Goal: Task Accomplishment & Management: Complete application form

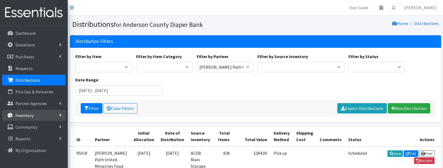
scroll to position [66, 0]
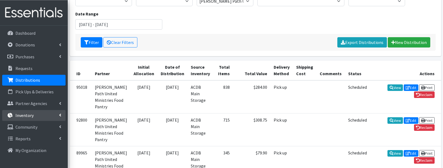
click at [41, 115] on link "Inventory" at bounding box center [33, 115] width 63 height 11
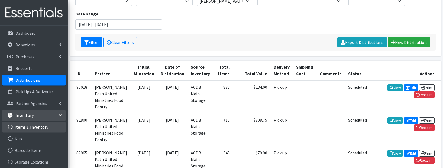
click at [29, 129] on link "Items & Inventory" at bounding box center [33, 126] width 63 height 11
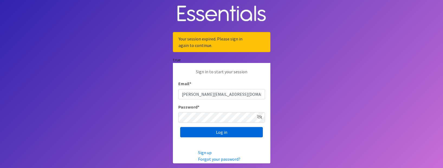
type input "zoe@andersoncountydiaperbank.org"
click at [207, 132] on input "Log in" at bounding box center [221, 132] width 83 height 10
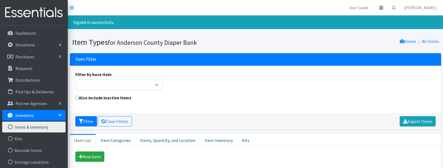
click at [30, 114] on p "Inventory" at bounding box center [24, 114] width 18 height 5
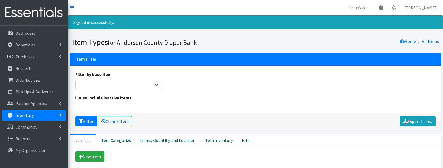
scroll to position [9, 0]
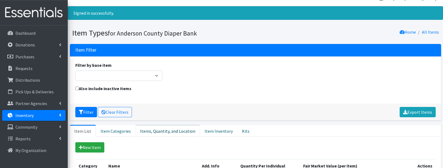
click at [167, 131] on link "Items, Quantity, and Location" at bounding box center [167, 131] width 64 height 12
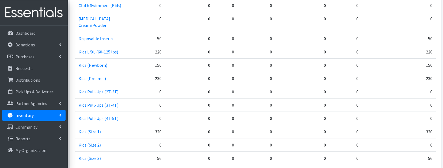
scroll to position [480, 0]
click at [33, 40] on link "Donations" at bounding box center [33, 44] width 63 height 11
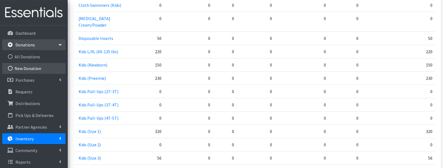
click at [27, 67] on link "New Donation" at bounding box center [33, 68] width 63 height 11
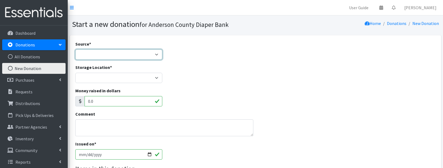
click at [75, 49] on select "Product Drive Manufacturer Donation Site Misc. Donation" at bounding box center [118, 54] width 87 height 10
select select "Donation Site"
click option "Donation Site" at bounding box center [0, 0] width 0 height 0
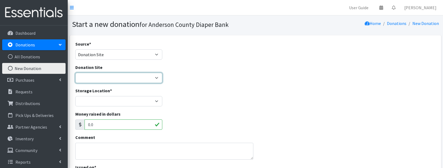
click at [75, 73] on select "AIM Anderson Pregnancy Care Divine Hospice Homeland Park Primary Hope Fellowshi…" at bounding box center [118, 78] width 87 height 10
select select "756"
click option "[PERSON_NAME] Pregnancy Care" at bounding box center [0, 0] width 0 height 0
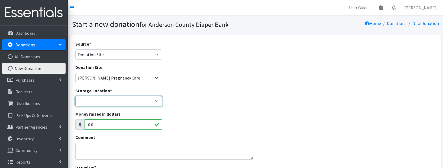
click at [75, 96] on select "ACDB Main Storage Anderson Pregnancy Care NewSpring Collection United Way Zoe's…" at bounding box center [118, 101] width 87 height 10
select select "283"
click option "ACDB Main Storage" at bounding box center [0, 0] width 0 height 0
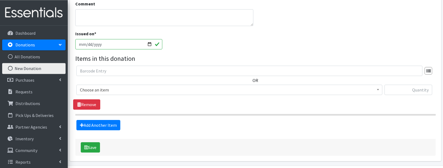
scroll to position [144, 0]
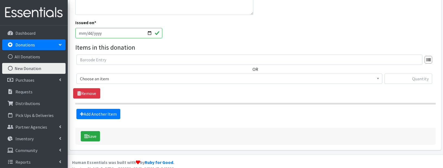
click at [110, 79] on span "Choose an item" at bounding box center [229, 79] width 299 height 8
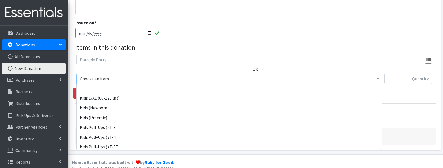
scroll to position [210, 0]
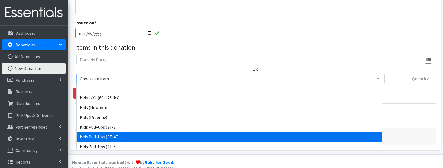
select select "9757"
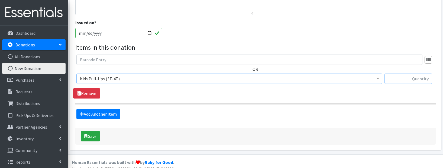
click at [397, 79] on input "text" at bounding box center [408, 78] width 48 height 10
type input "90"
click at [96, 113] on link "Add Another Item" at bounding box center [98, 114] width 44 height 10
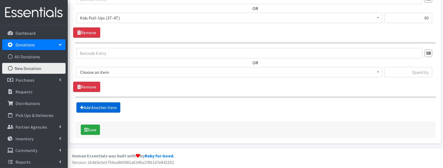
scroll to position [205, 0]
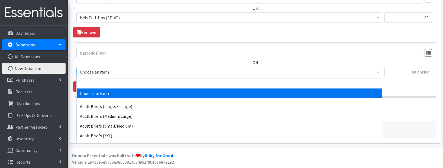
click at [131, 74] on span "Choose an item" at bounding box center [229, 72] width 299 height 8
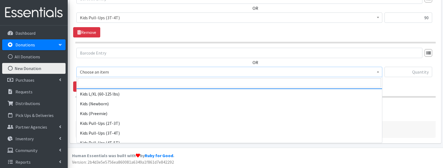
scroll to position [233, 0]
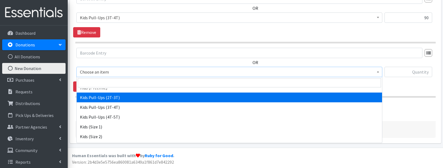
select select "9745"
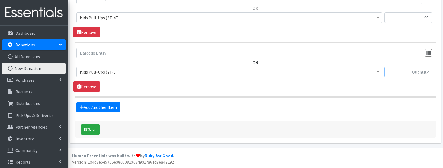
click at [408, 74] on input "text" at bounding box center [408, 72] width 48 height 10
type input "150"
click at [87, 129] on icon "submit" at bounding box center [86, 129] width 4 height 4
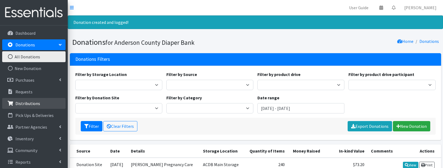
click at [36, 102] on p "Distributions" at bounding box center [27, 102] width 25 height 5
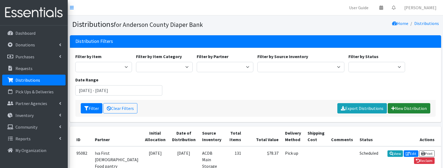
click at [416, 106] on link "New Distribution" at bounding box center [409, 108] width 43 height 10
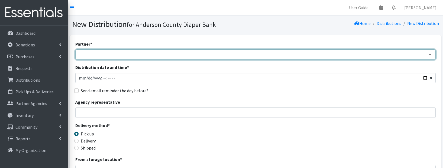
click at [75, 49] on select "AIM programs other than WACS Anderson 1st SDA Anderson County DSS (Upstate regi…" at bounding box center [255, 54] width 360 height 10
select select "3054"
click option "Asher House" at bounding box center [0, 0] width 0 height 0
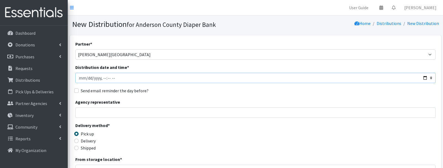
click at [107, 80] on input "Distribution date and time *" at bounding box center [255, 78] width 360 height 10
type input "2025-08-25T16:59"
click at [87, 112] on input "Agency representative" at bounding box center [255, 112] width 360 height 10
type input "Olivia Caldwell"
click at [77, 140] on input "Delivery" at bounding box center [76, 140] width 4 height 4
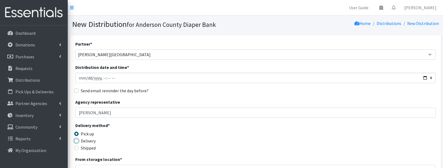
radio input "true"
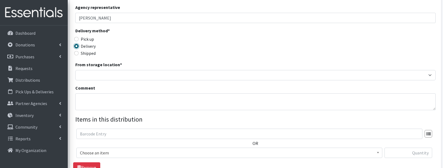
scroll to position [113, 0]
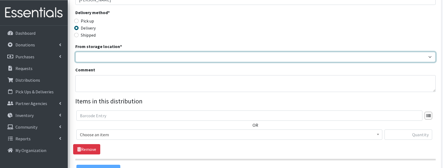
click at [75, 52] on select "ACDB Main Storage" at bounding box center [255, 57] width 360 height 10
select select "283"
click option "ACDB Main Storage" at bounding box center [0, 0] width 0 height 0
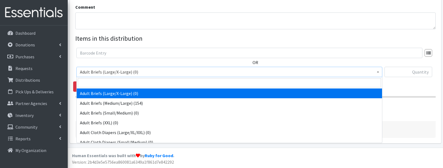
click at [134, 73] on span "Adult Briefs (Large/X-Large) (0)" at bounding box center [229, 72] width 299 height 8
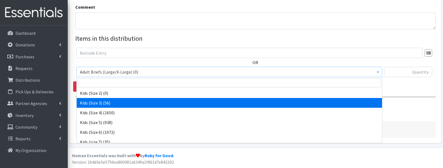
scroll to position [224, 0]
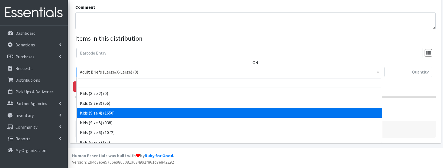
select select "9740"
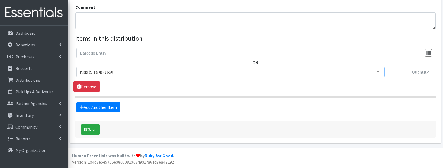
click at [412, 71] on input "text" at bounding box center [408, 72] width 48 height 10
type input "240"
click at [91, 106] on link "Add Another Item" at bounding box center [98, 107] width 44 height 10
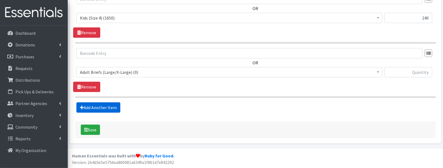
scroll to position [229, 0]
click at [126, 72] on span "Adult Briefs (Large/X-Large) (0)" at bounding box center [229, 72] width 299 height 8
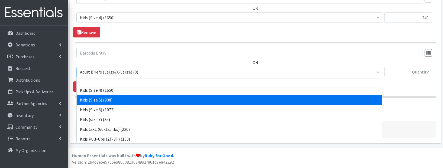
scroll to position [257, 0]
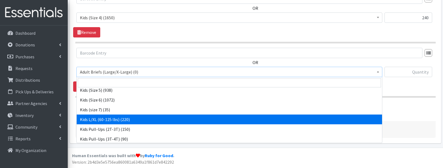
select select "9760"
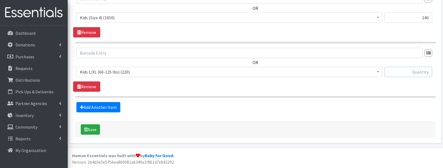
click at [405, 70] on input "text" at bounding box center [408, 72] width 48 height 10
type input "220"
click at [106, 104] on link "Add Another Item" at bounding box center [98, 107] width 44 height 10
click at [125, 76] on span "Adult Briefs (Large/X-Large) (0)" at bounding box center [229, 72] width 306 height 10
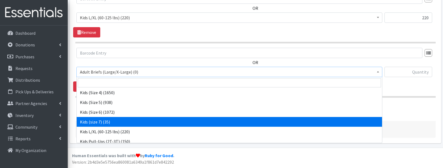
scroll to position [261, 0]
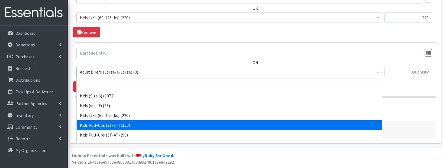
select select "9745"
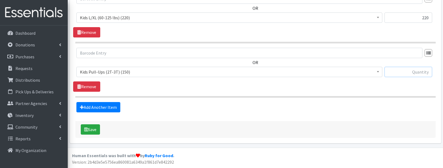
click at [414, 72] on input "text" at bounding box center [408, 72] width 48 height 10
type input "120"
click at [114, 106] on link "Add Another Item" at bounding box center [98, 107] width 44 height 10
click at [136, 71] on span "Adult Briefs (Large/X-Large) (0)" at bounding box center [229, 72] width 299 height 8
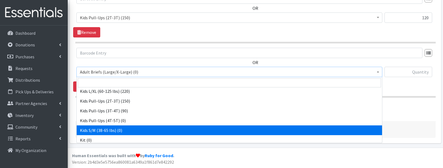
scroll to position [273, 0]
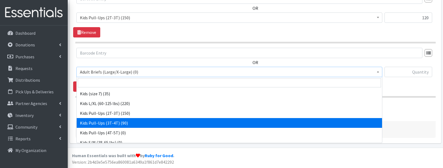
select select "9757"
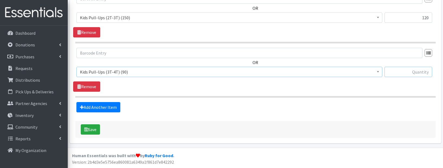
click at [414, 73] on input "text" at bounding box center [408, 72] width 48 height 10
type input "90"
click at [93, 128] on button "Save" at bounding box center [90, 129] width 19 height 10
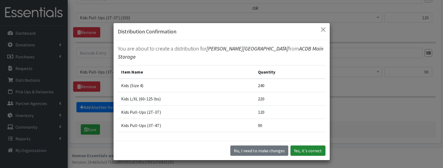
click at [307, 148] on button "Yes, it's correct" at bounding box center [307, 150] width 35 height 10
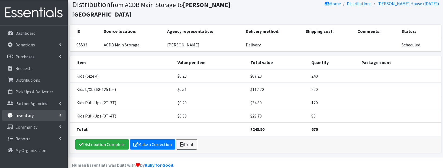
scroll to position [37, 0]
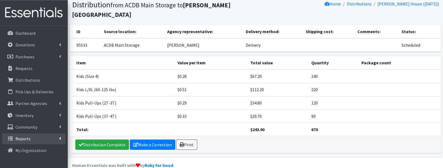
click at [26, 140] on p "Reports" at bounding box center [22, 138] width 15 height 5
click at [25, 150] on link "Activity Graph" at bounding box center [33, 150] width 63 height 11
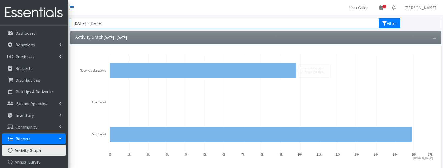
click at [86, 26] on input "June 25, 2025 - September 25, 2025" at bounding box center [224, 23] width 309 height 10
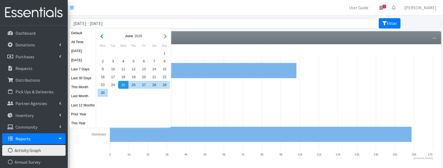
click at [100, 34] on button "button" at bounding box center [102, 36] width 6 height 7
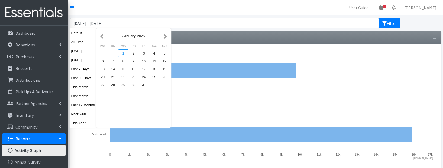
click at [124, 53] on div "1" at bounding box center [123, 53] width 10 height 8
click at [166, 36] on button "button" at bounding box center [166, 36] width 6 height 7
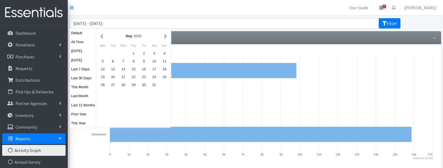
click at [166, 36] on button "button" at bounding box center [166, 36] width 6 height 7
click at [103, 37] on button "button" at bounding box center [102, 36] width 6 height 7
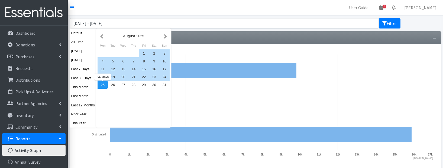
click at [105, 85] on div "25" at bounding box center [103, 85] width 10 height 8
type input "[DATE] - [DATE]"
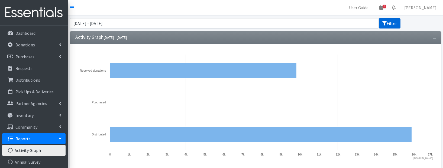
click at [395, 23] on button "Filter" at bounding box center [390, 23] width 22 height 10
